Goal: Information Seeking & Learning: Learn about a topic

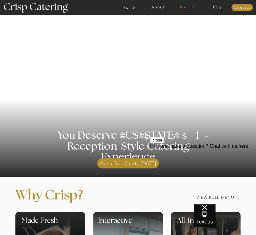
click at [184, 9] on nav "Menus" at bounding box center [186, 7] width 29 height 4
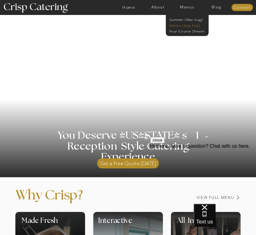
click at [183, 26] on nav "Winter (Sep-Feb)" at bounding box center [186, 25] width 35 height 4
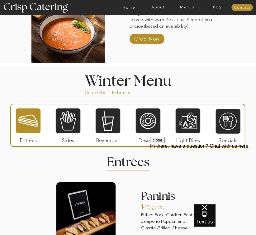
scroll to position [420, 0]
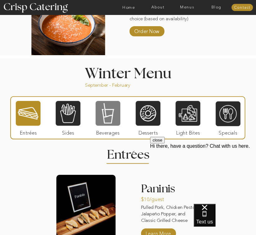
click at [108, 118] on div at bounding box center [108, 113] width 25 height 26
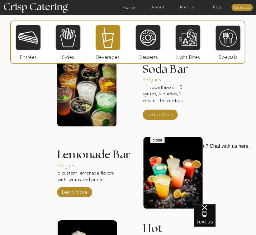
scroll to position [539, 0]
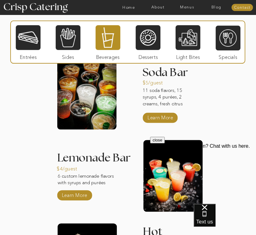
click at [105, 37] on div at bounding box center [108, 38] width 25 height 26
click at [32, 42] on div at bounding box center [28, 38] width 25 height 26
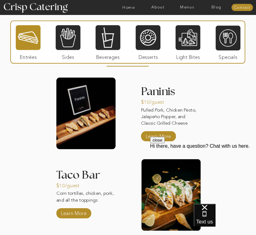
scroll to position [517, 0]
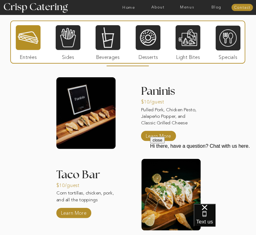
click at [27, 35] on div at bounding box center [28, 38] width 25 height 26
click at [63, 38] on div at bounding box center [68, 38] width 25 height 26
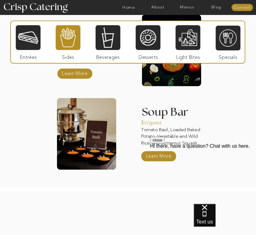
scroll to position [747, 0]
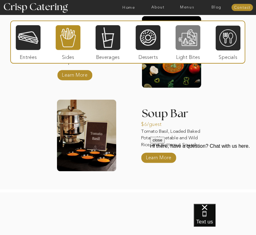
click at [178, 42] on div at bounding box center [188, 38] width 25 height 26
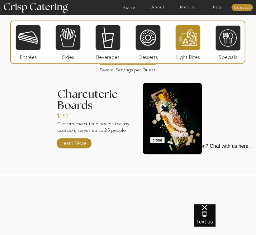
scroll to position [521, 0]
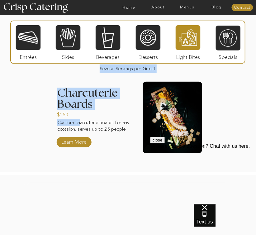
drag, startPoint x: 80, startPoint y: 122, endPoint x: 55, endPoint y: 121, distance: 24.6
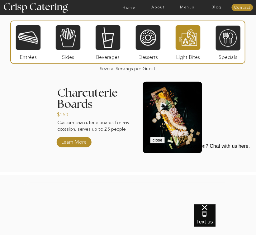
click at [72, 120] on p "Custom charcuterie boards for any occasion, serves up to 25 people" at bounding box center [93, 128] width 73 height 19
click at [233, 47] on div at bounding box center [228, 38] width 25 height 26
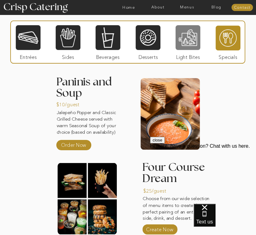
click at [190, 40] on div at bounding box center [188, 38] width 25 height 26
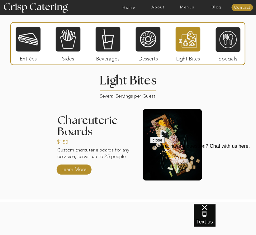
scroll to position [494, 0]
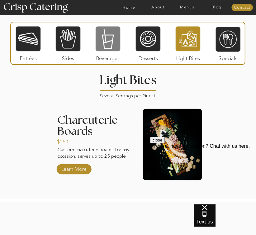
click at [108, 41] on div at bounding box center [108, 39] width 25 height 26
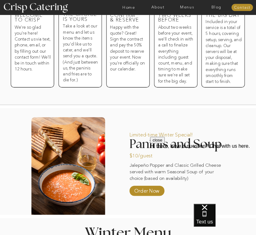
scroll to position [290, 0]
